Goal: Information Seeking & Learning: Learn about a topic

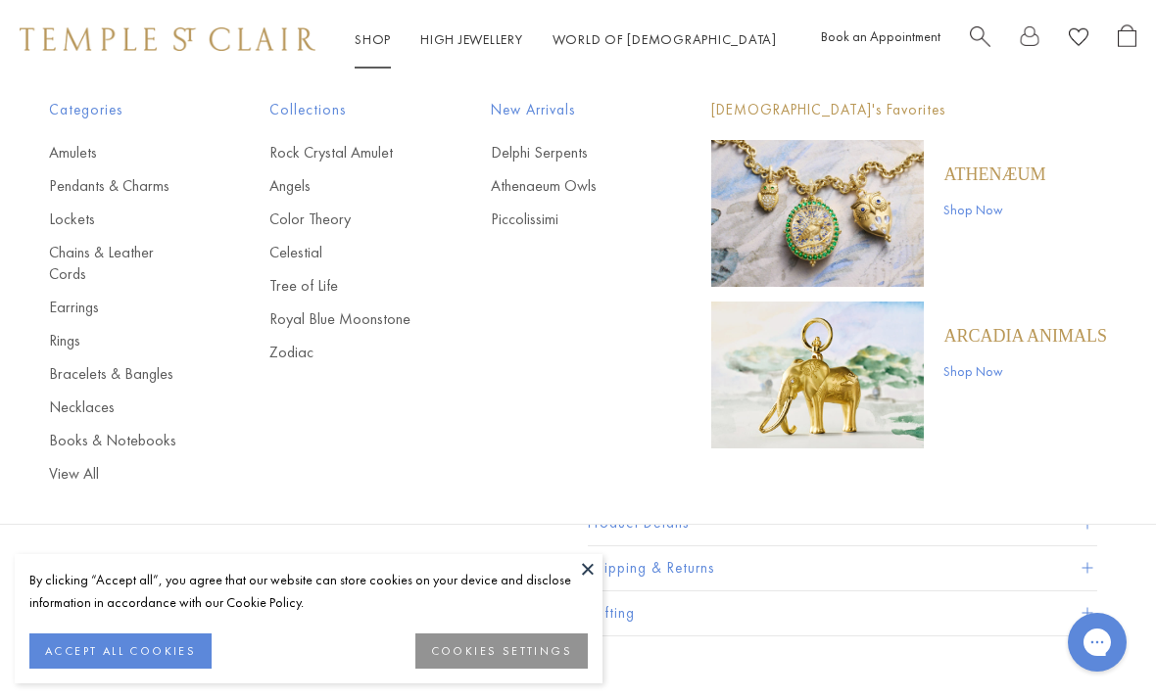
click at [82, 297] on link "Earrings" at bounding box center [120, 308] width 142 height 22
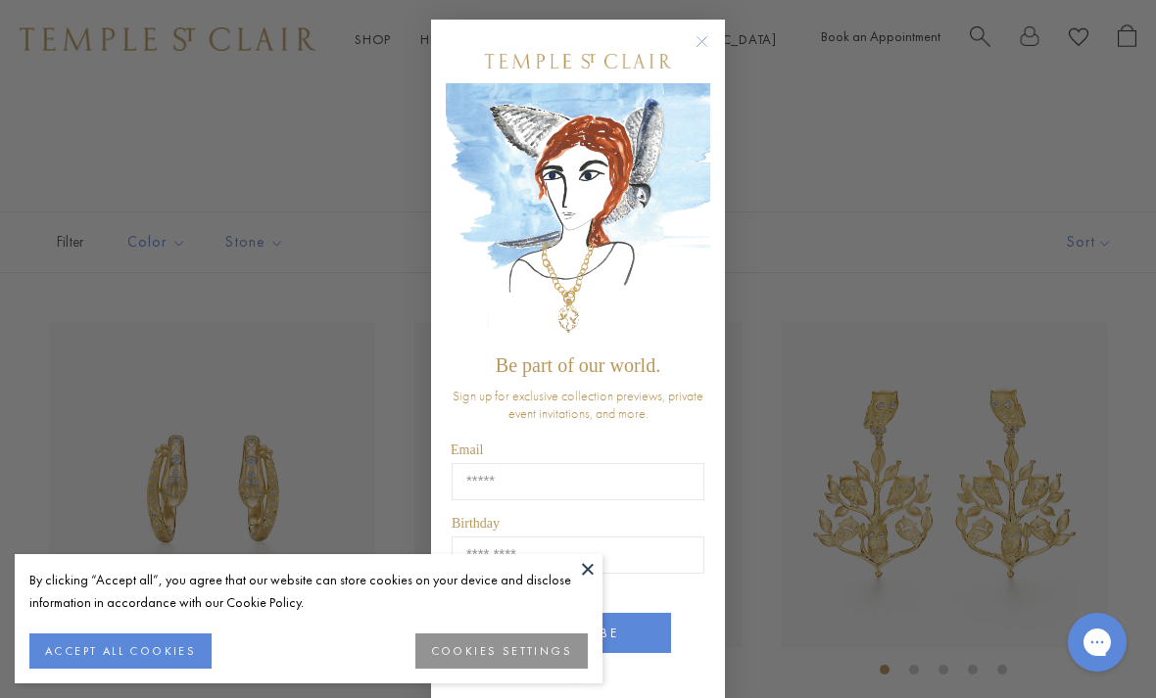
click at [704, 61] on button "Close dialog" at bounding box center [711, 51] width 24 height 24
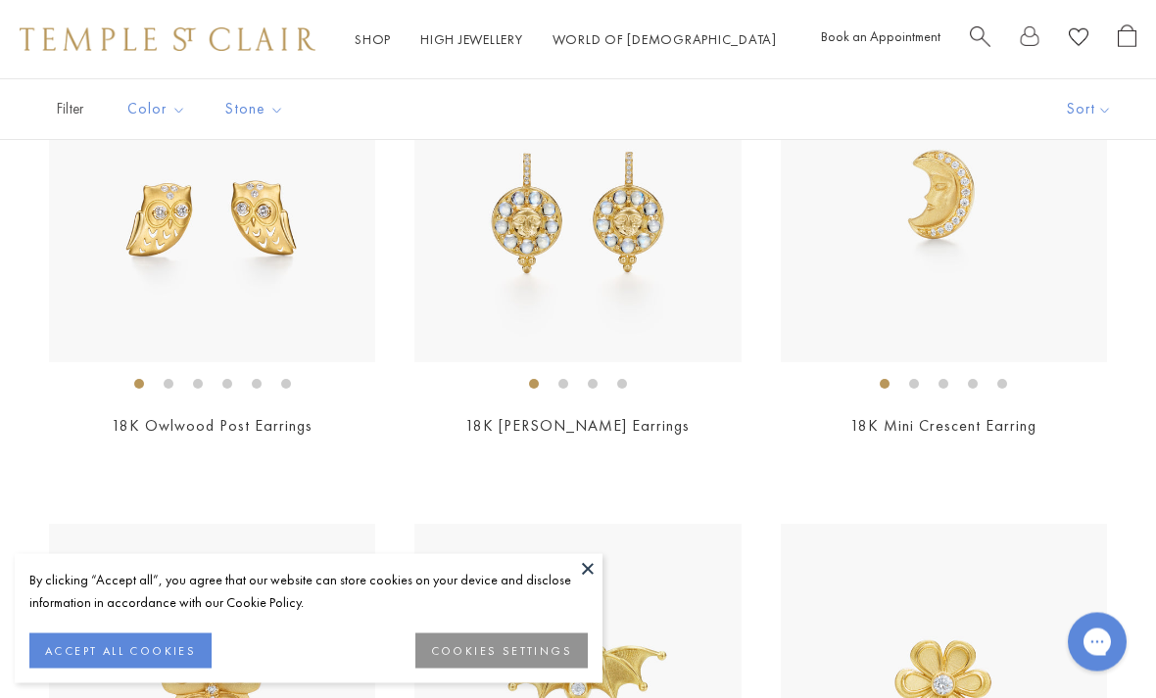
scroll to position [1259, 0]
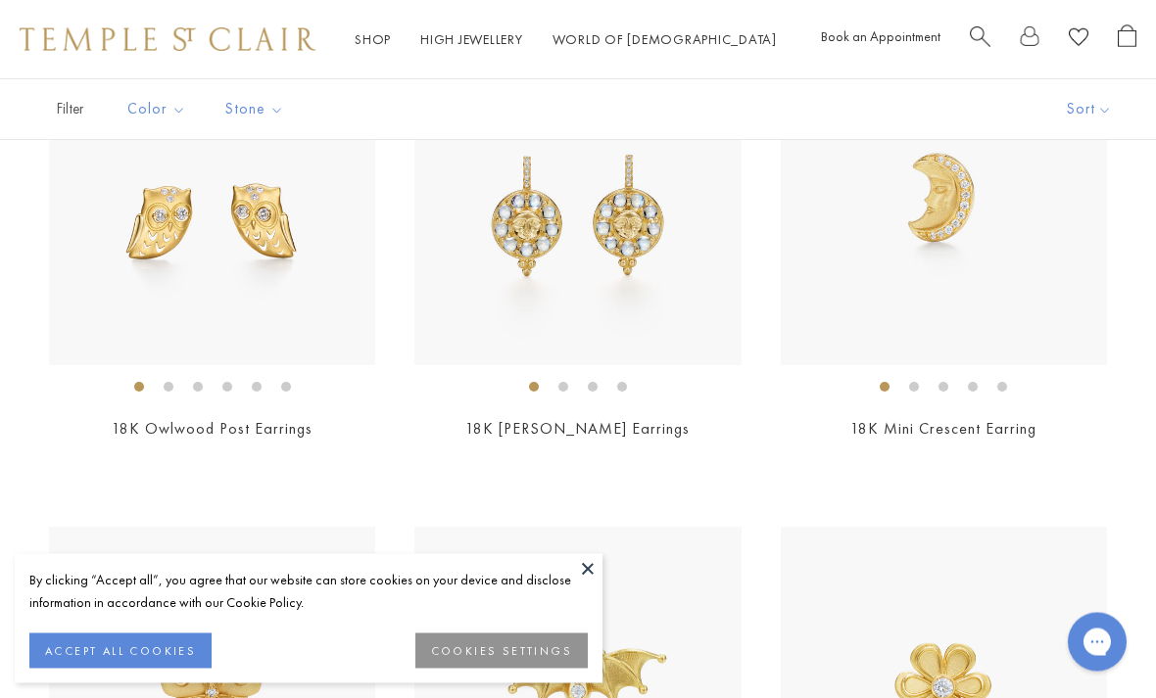
click at [645, 321] on img at bounding box center [577, 202] width 326 height 326
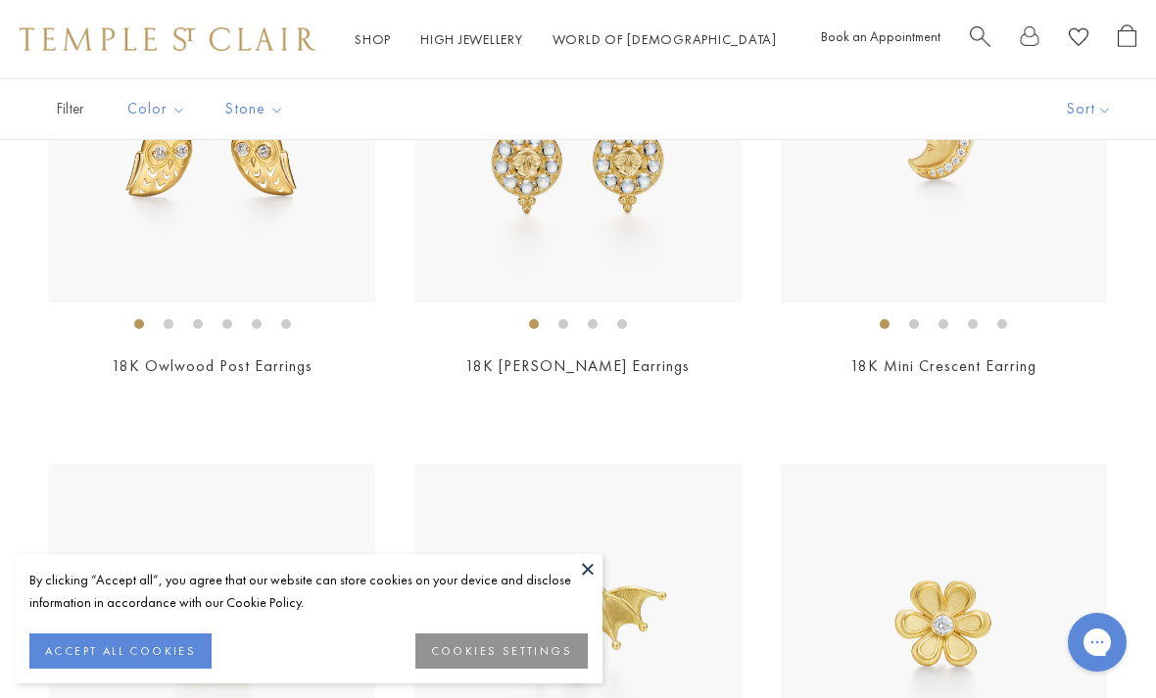
scroll to position [1127, 0]
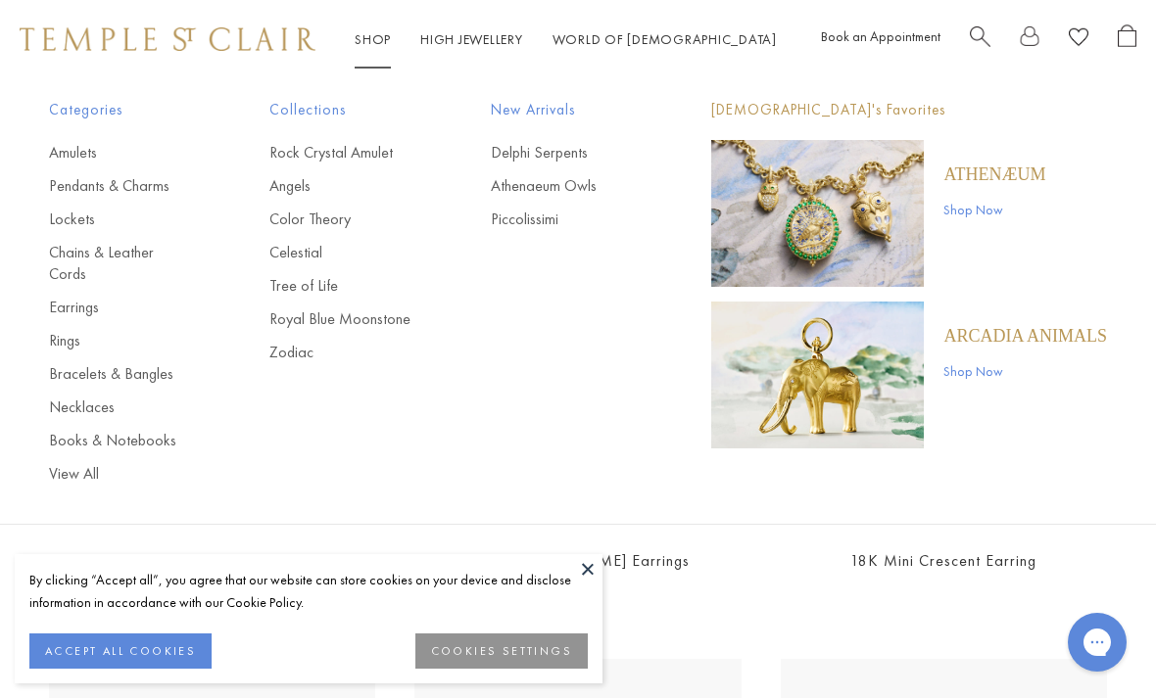
click at [101, 188] on link "Pendants & Charms" at bounding box center [120, 186] width 142 height 22
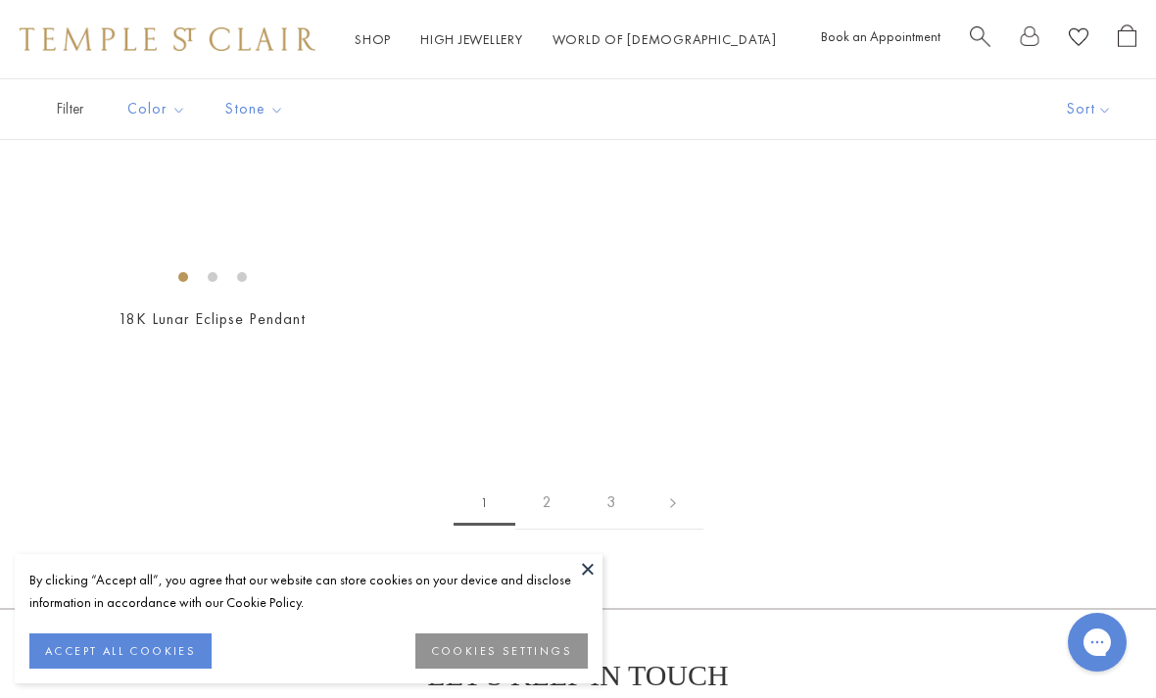
scroll to position [10649, 0]
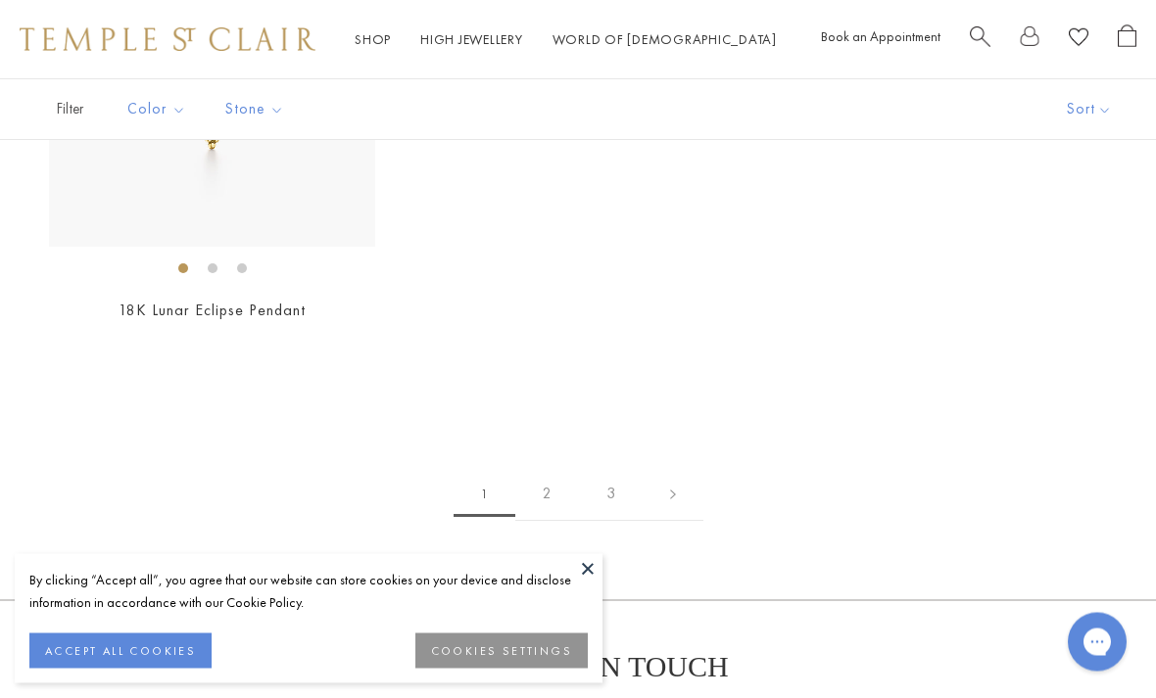
click at [538, 468] on link "2" at bounding box center [547, 495] width 64 height 54
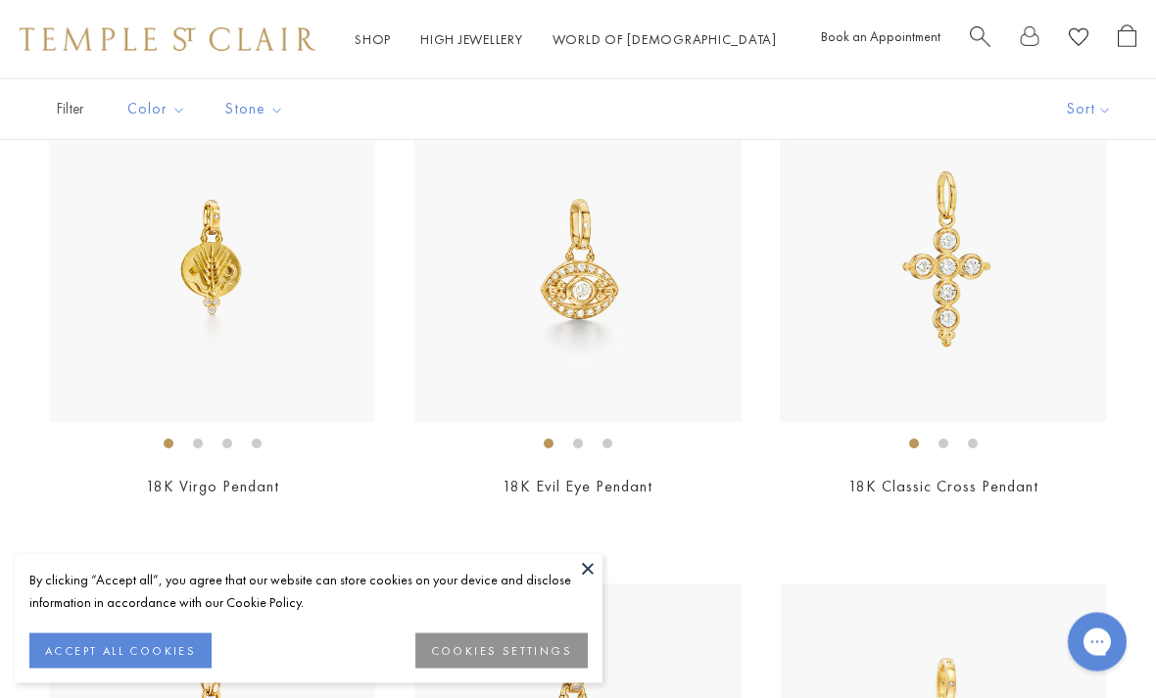
scroll to position [2178, 0]
click at [552, 269] on img at bounding box center [577, 259] width 326 height 326
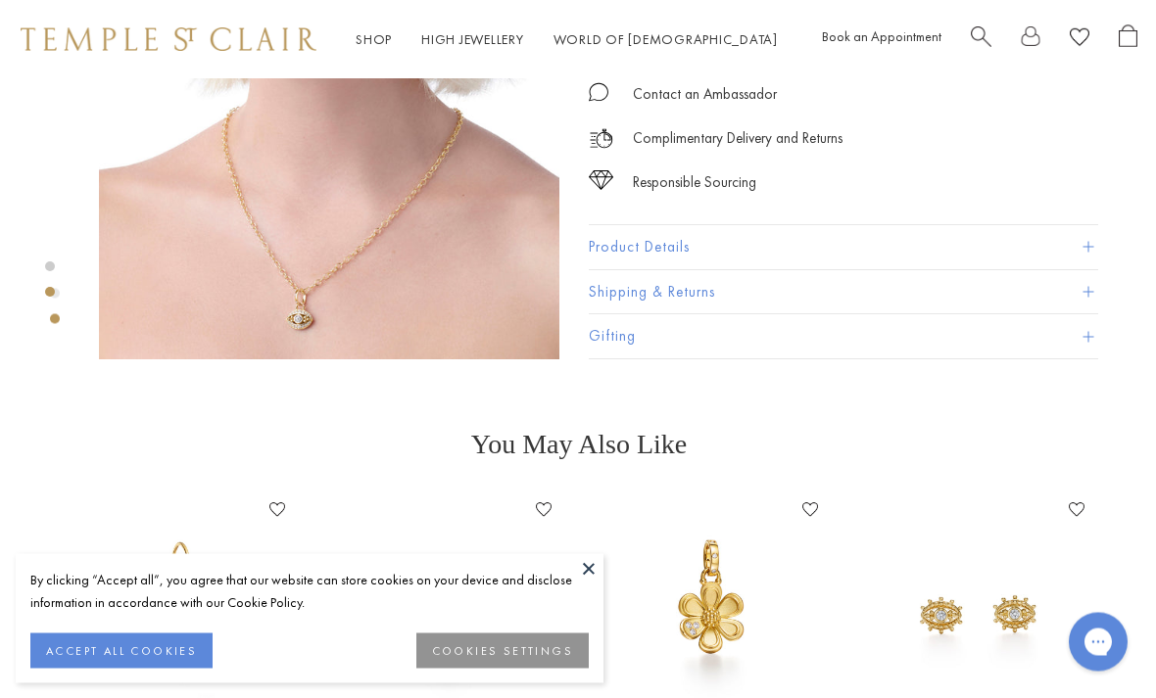
scroll to position [669, 0]
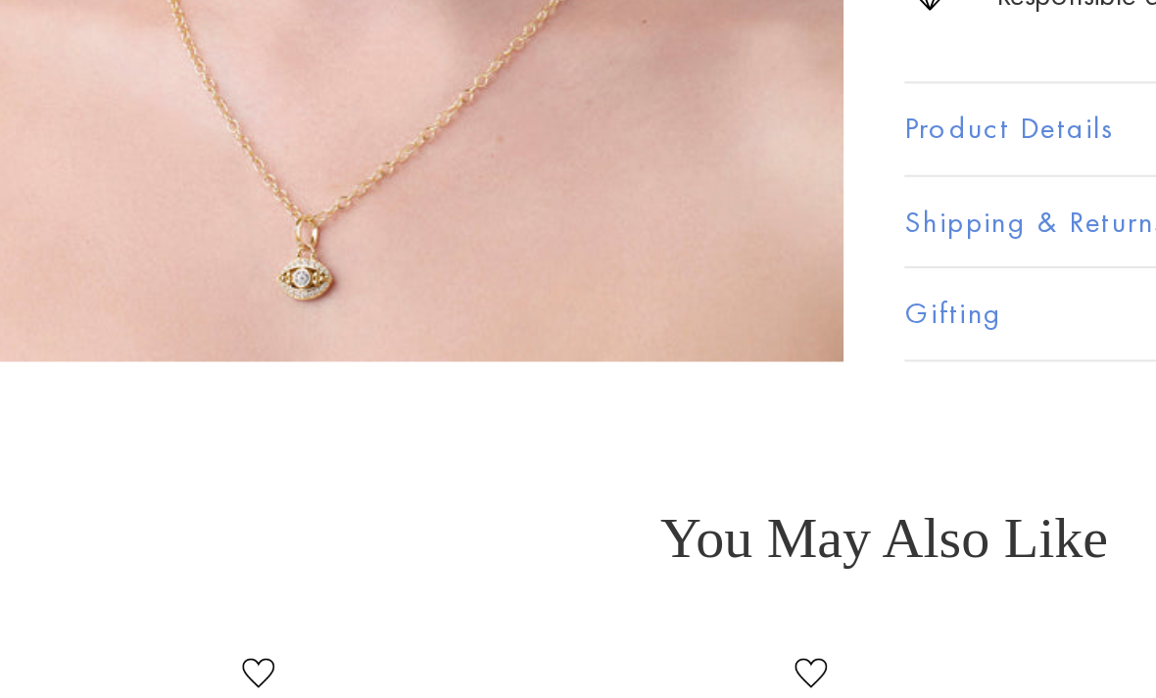
click at [171, 429] on section "You May Also Like 18K Evil Eye Amulet Add to Wishlist $5,500 18K Small Third Ey…" at bounding box center [578, 609] width 1156 height 361
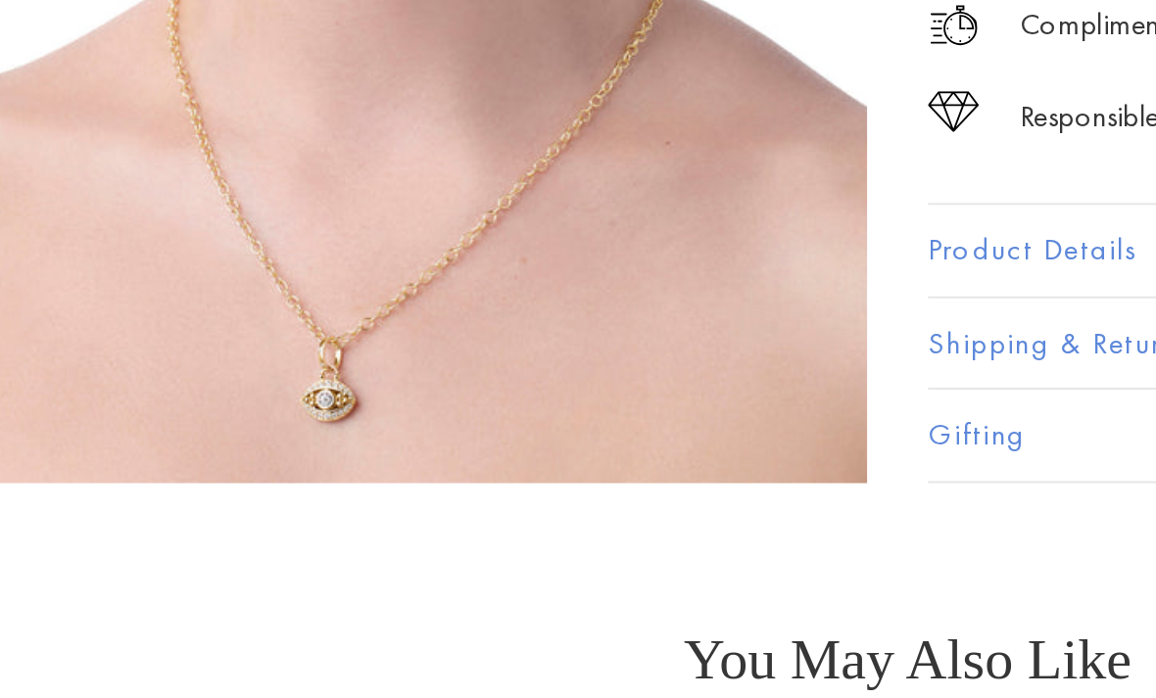
click at [180, 147] on img at bounding box center [328, 129] width 460 height 460
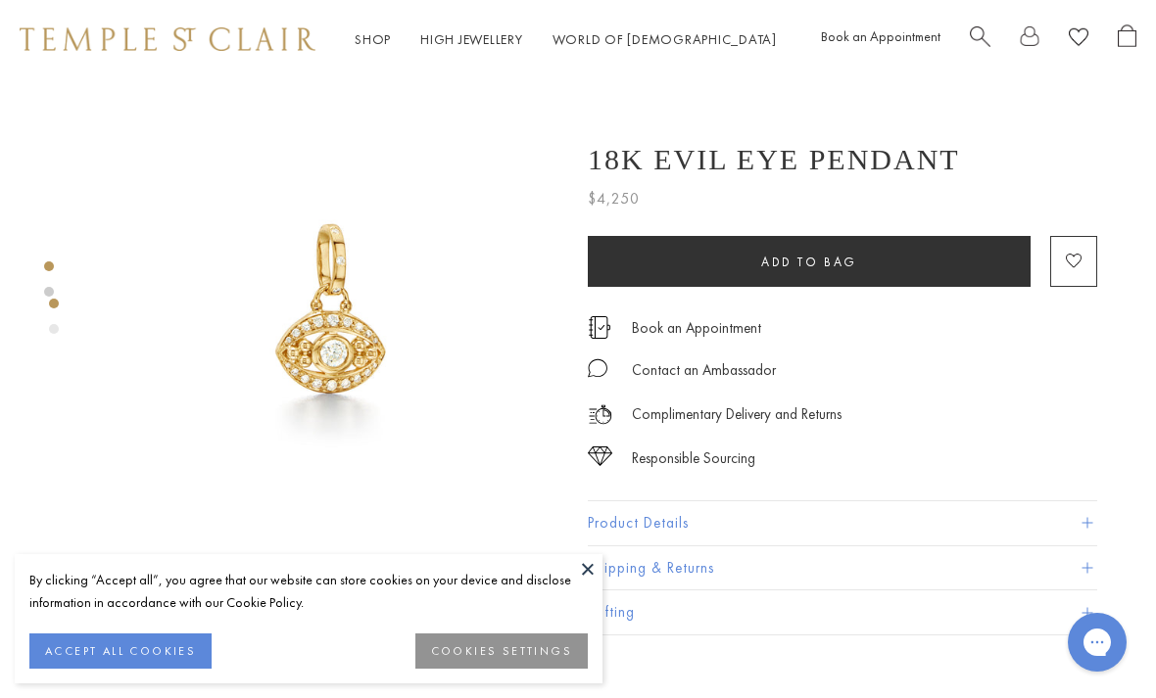
scroll to position [0, 4]
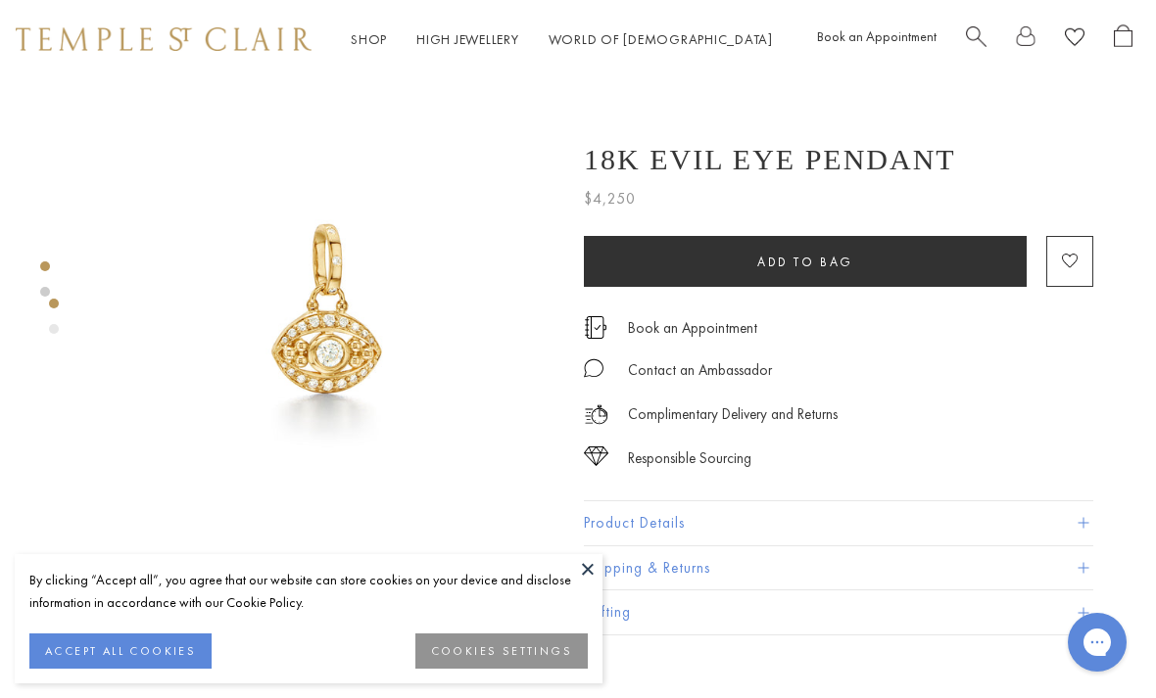
click at [254, 439] on img at bounding box center [324, 308] width 460 height 460
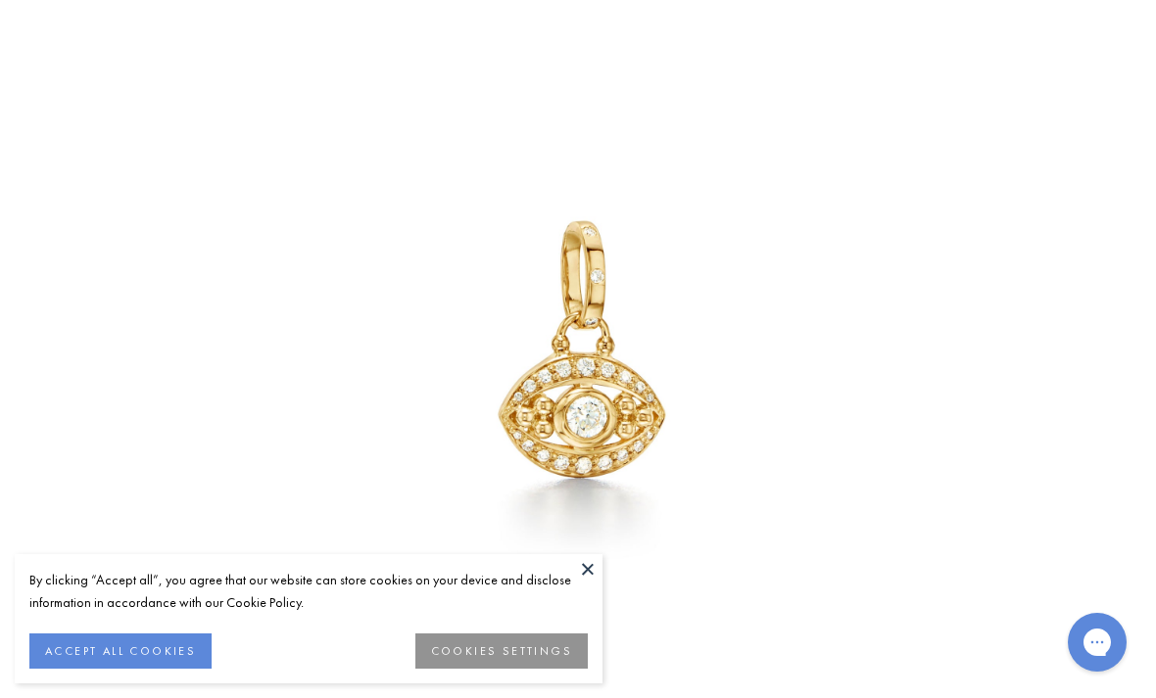
click at [574, 558] on button at bounding box center [587, 568] width 29 height 29
